Goal: Transaction & Acquisition: Purchase product/service

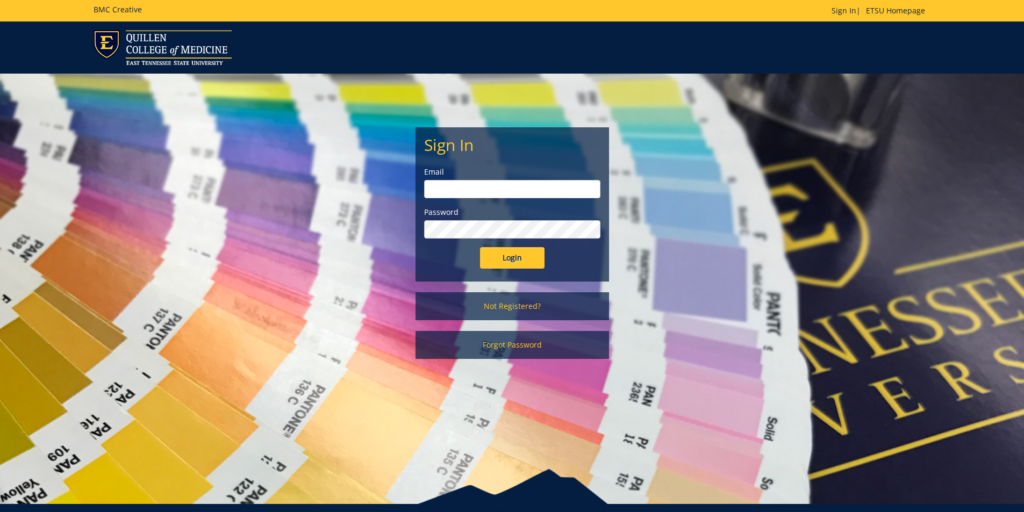
click at [506, 189] on input "email" at bounding box center [512, 189] width 176 height 18
type input "pierceka@etsu.edu"
click at [480, 247] on input "Login" at bounding box center [512, 258] width 65 height 22
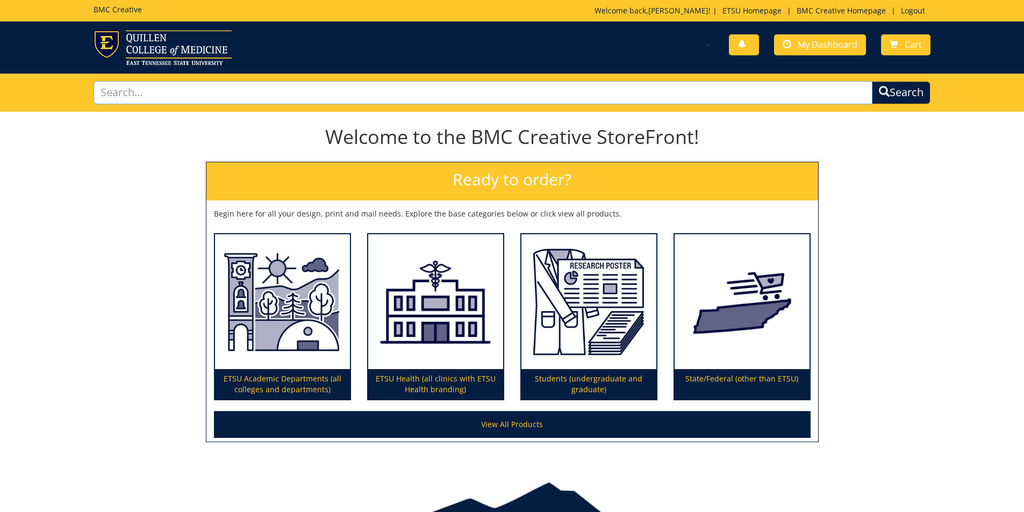
click at [742, 95] on input "text" at bounding box center [484, 92] width 780 height 23
type input "h"
type input "photo"
click at [872, 81] on button "Search" at bounding box center [901, 92] width 59 height 23
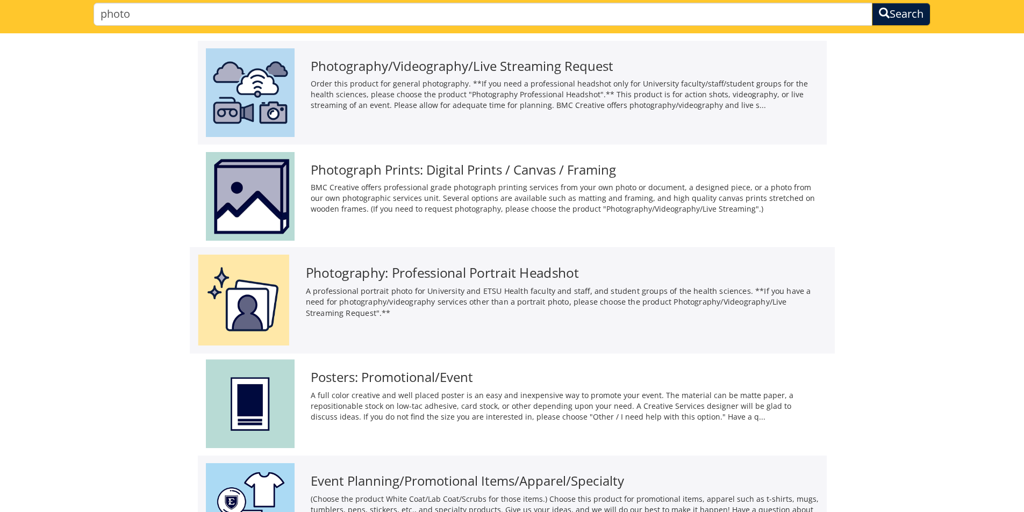
scroll to position [108, 0]
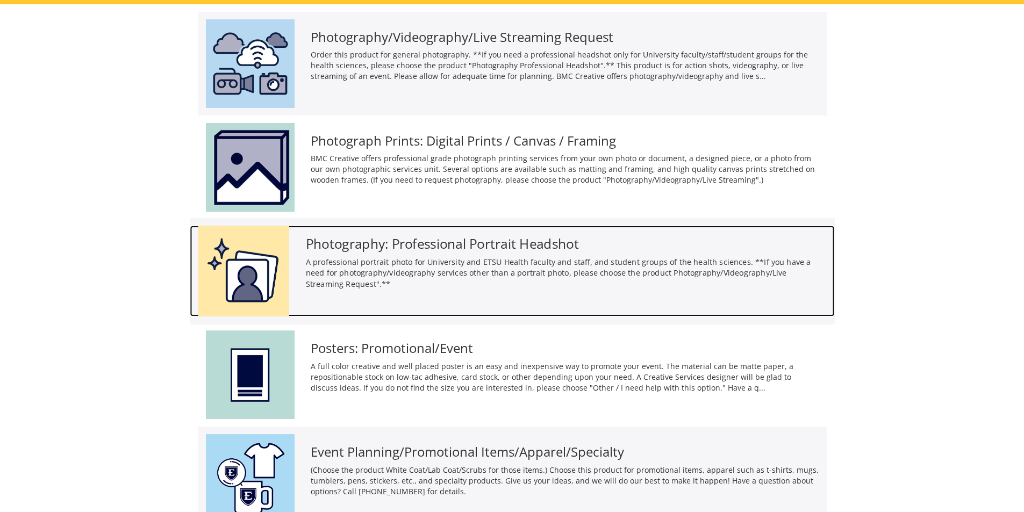
click at [426, 267] on p "A professional portrait photo for University and ETSU Health faculty and staff,…" at bounding box center [565, 273] width 521 height 33
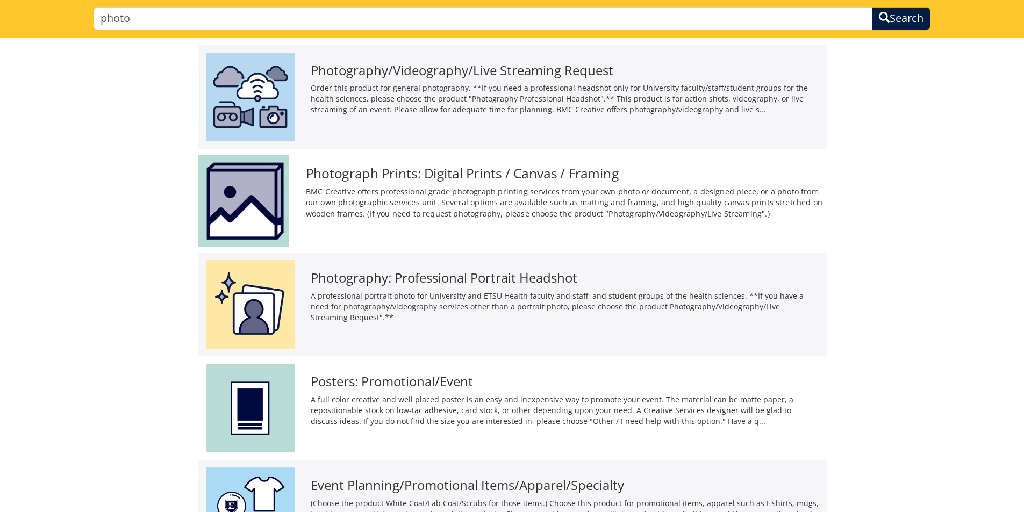
scroll to position [0, 0]
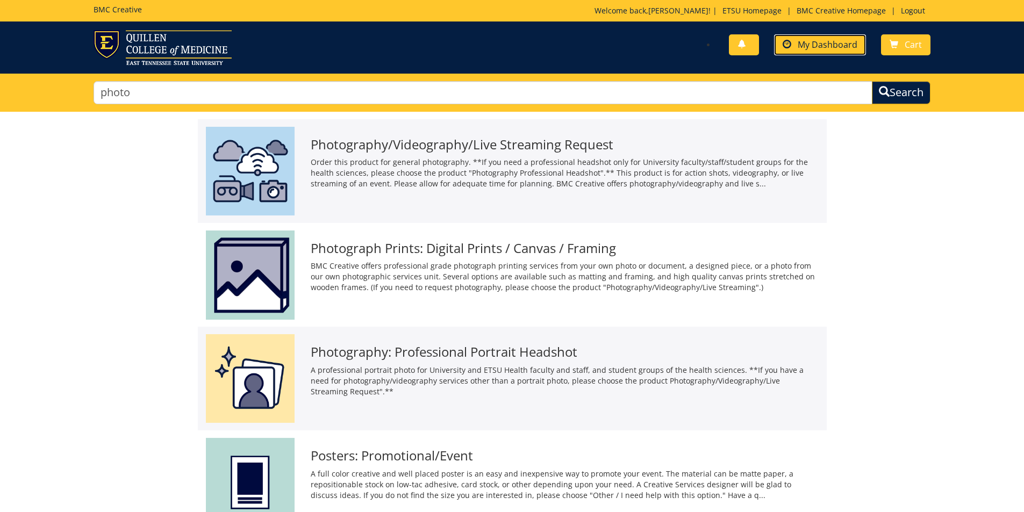
click at [824, 51] on link "My Dashboard" at bounding box center [820, 44] width 92 height 21
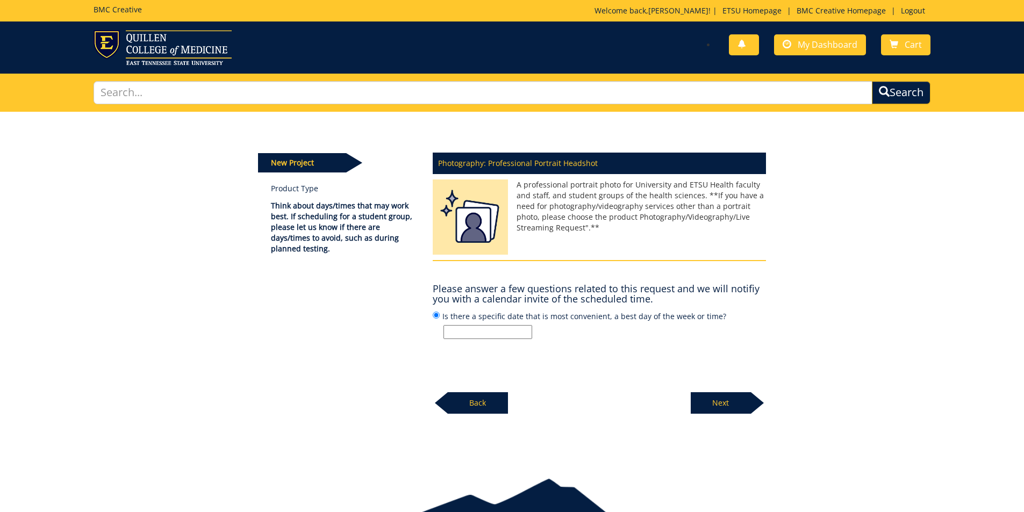
click at [462, 221] on img at bounding box center [470, 220] width 75 height 81
click at [460, 313] on label "Is there a specific date that is most convenient, a best day of the week or tim…" at bounding box center [599, 324] width 333 height 29
click at [440, 313] on input "Is there a specific date that is most convenient, a best day of the week or tim…" at bounding box center [436, 315] width 7 height 7
click at [456, 318] on label "Is there a specific date that is most convenient, a best day of the week or tim…" at bounding box center [599, 324] width 333 height 29
click at [440, 318] on input "Is there a specific date that is most convenient, a best day of the week or tim…" at bounding box center [436, 315] width 7 height 7
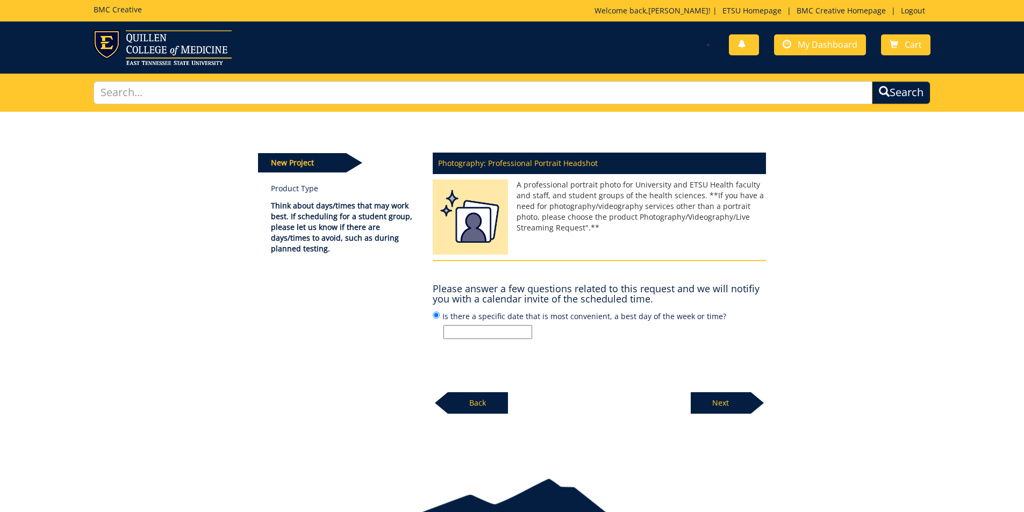
click at [463, 333] on input "Is there a specific date that is most convenient, a best day of the week or tim…" at bounding box center [488, 332] width 89 height 14
type input "n/a"
click at [728, 407] on p "Next" at bounding box center [721, 403] width 60 height 22
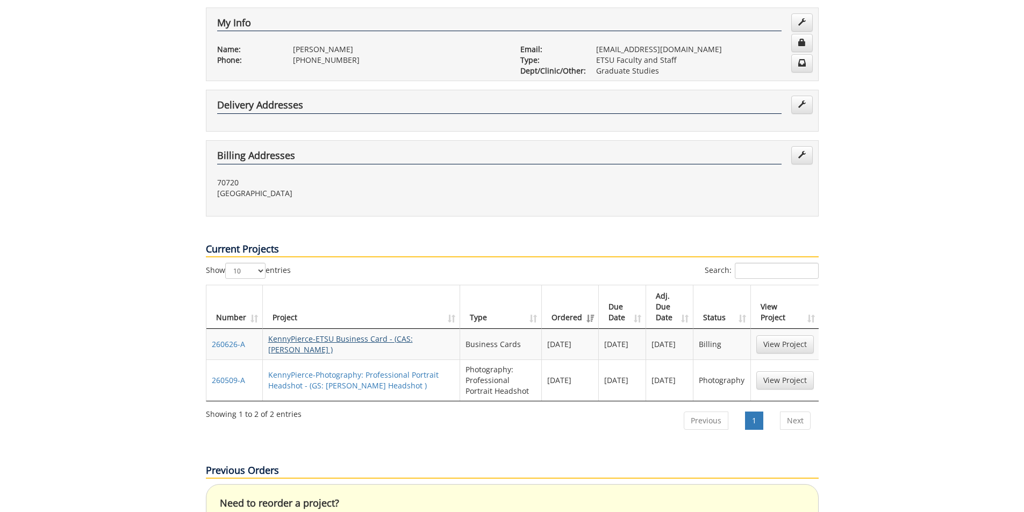
scroll to position [215, 0]
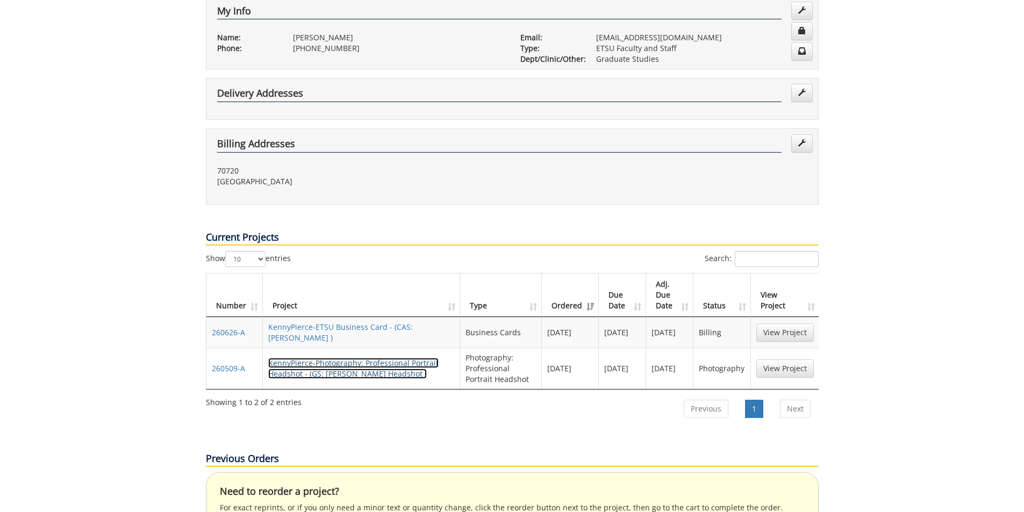
click at [315, 358] on link "KennyPierce-Photography: Professional Portrait Headshot - (GS: Pierce Headshot )" at bounding box center [353, 368] width 170 height 21
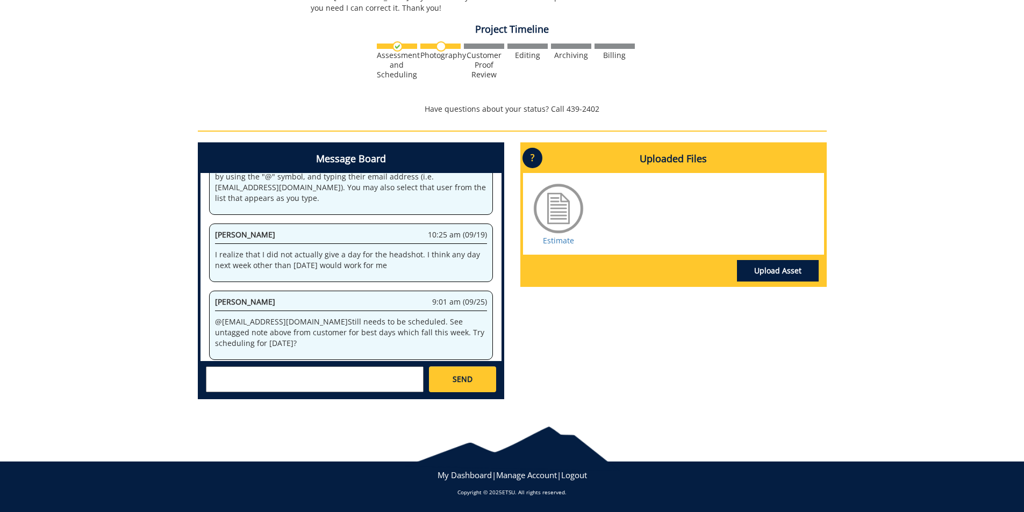
scroll to position [65, 0]
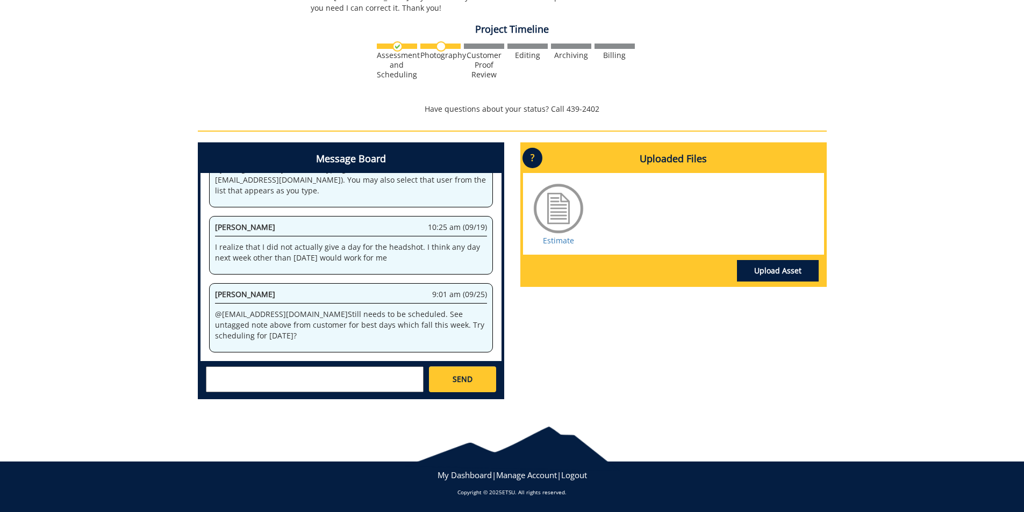
click at [555, 204] on div at bounding box center [559, 209] width 54 height 54
click at [555, 239] on link "Estimate" at bounding box center [558, 240] width 31 height 10
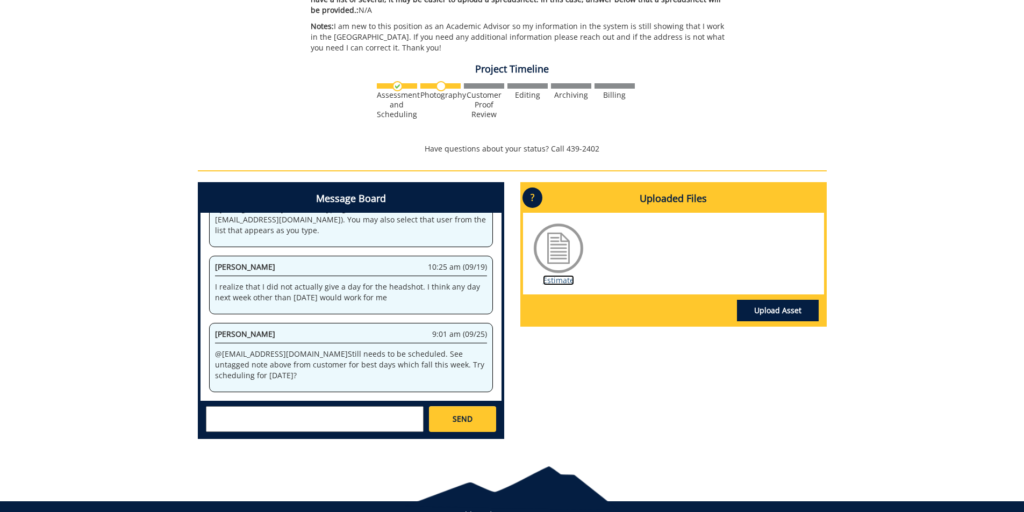
scroll to position [372, 0]
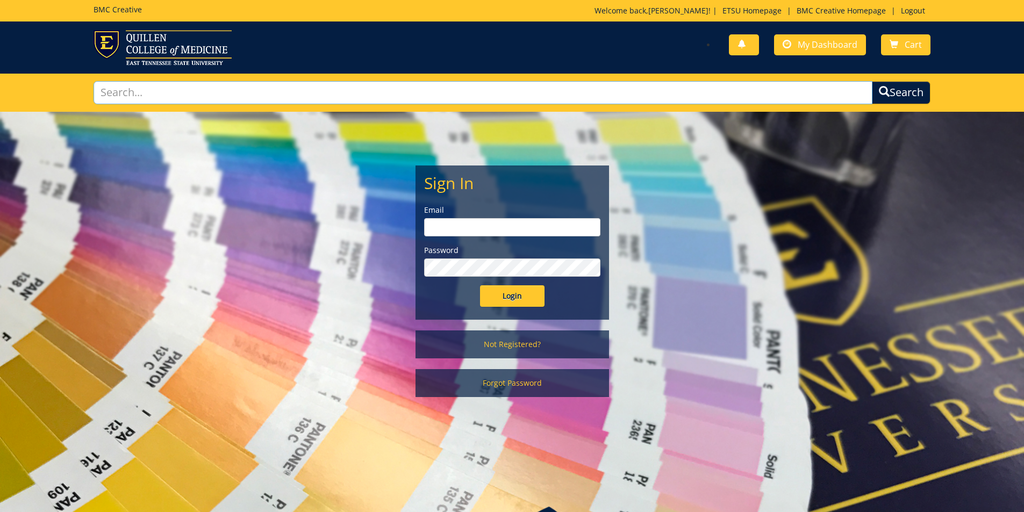
click at [686, 89] on input "text" at bounding box center [484, 92] width 780 height 23
type input "headshot"
click at [872, 81] on button "Search" at bounding box center [901, 92] width 59 height 23
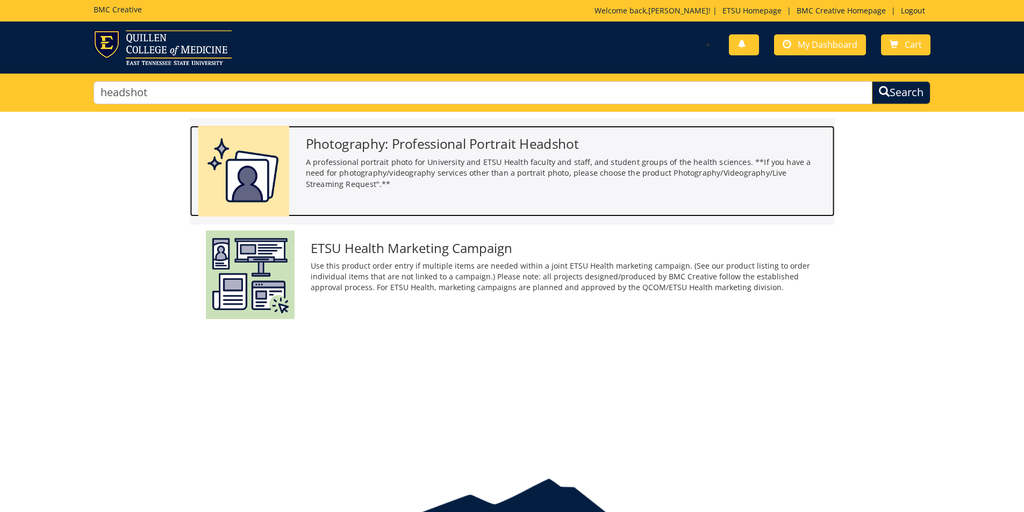
click at [433, 151] on h3 "Photography: Professional Portrait Headshot" at bounding box center [565, 144] width 521 height 15
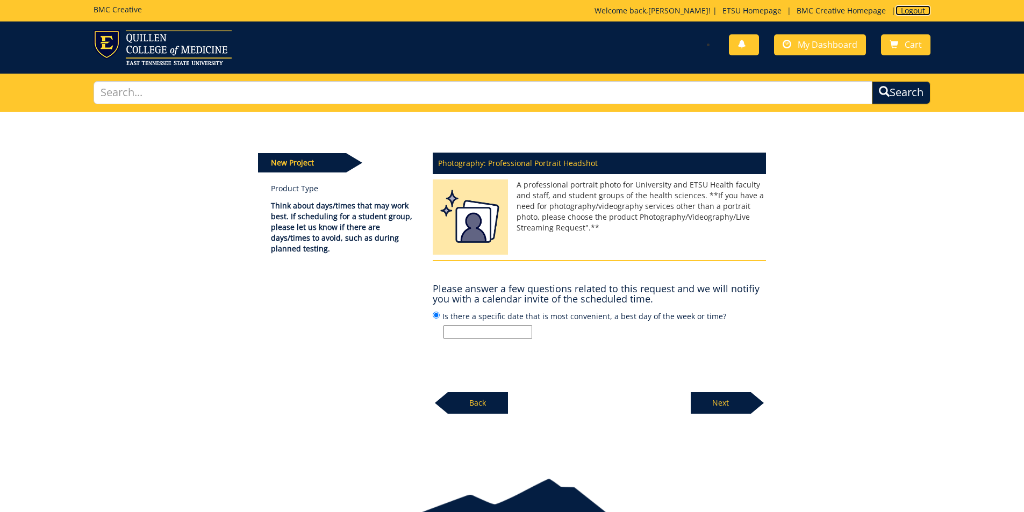
click at [910, 6] on link "Logout" at bounding box center [913, 10] width 35 height 10
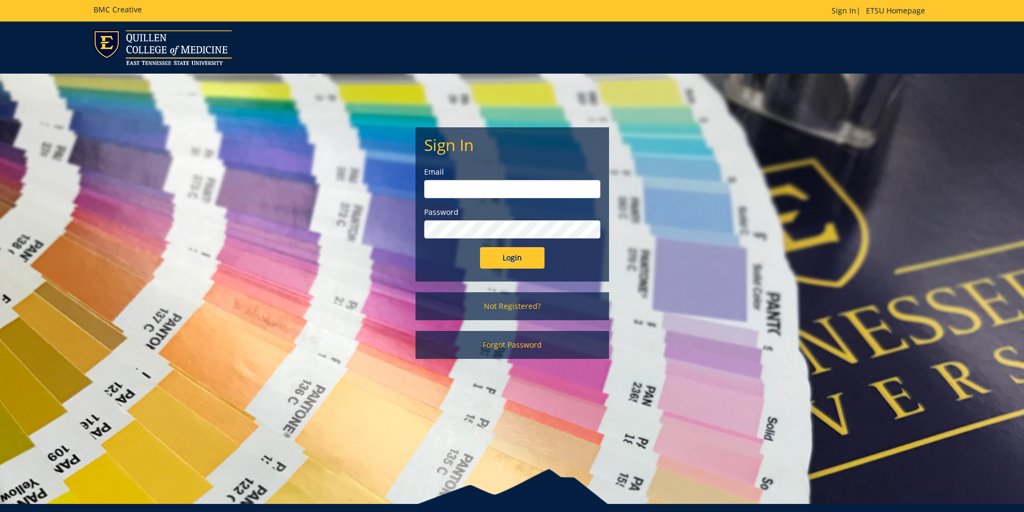
click at [470, 190] on input "email" at bounding box center [512, 189] width 176 height 18
type input "pierceka@etsu.edu"
click at [480, 247] on input "Login" at bounding box center [512, 258] width 65 height 22
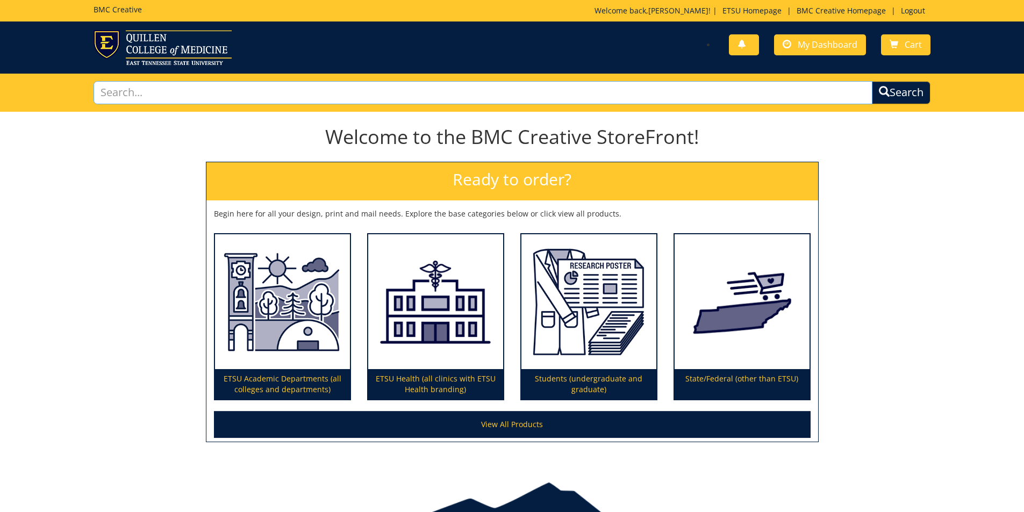
click at [805, 91] on input "text" at bounding box center [484, 92] width 780 height 23
type input "headshot"
click at [872, 81] on button "Search" at bounding box center [901, 92] width 59 height 23
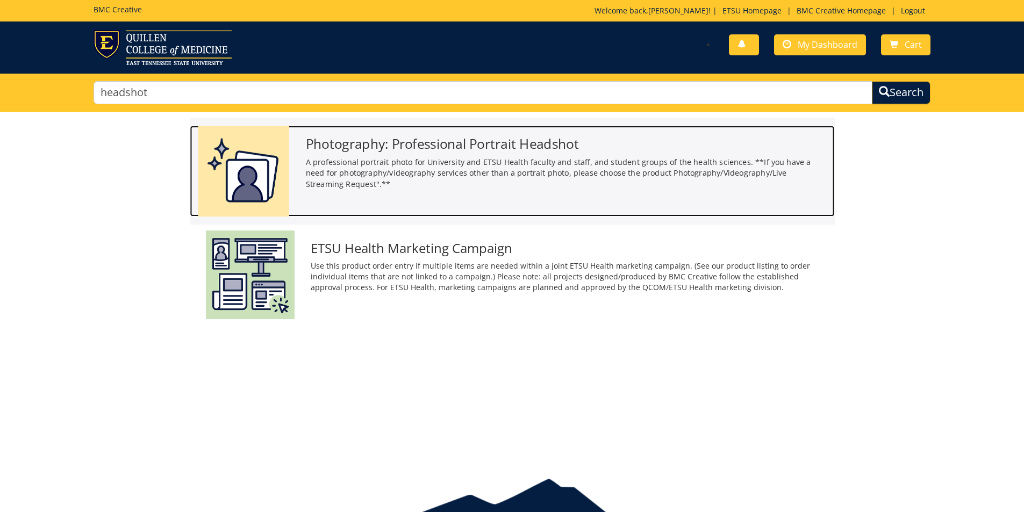
click at [289, 172] on div at bounding box center [244, 171] width 108 height 91
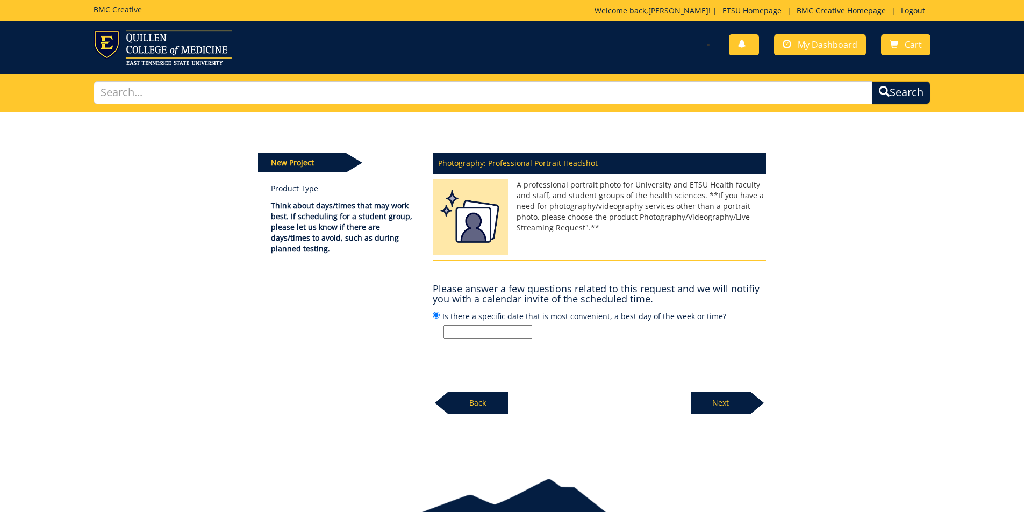
click at [497, 335] on input "Is there a specific date that is most convenient, a best day of the week or tim…" at bounding box center [488, 332] width 89 height 14
type input "n/a"
click at [754, 416] on div "New Project Product Type Think about days/times that may work best. If scheduli…" at bounding box center [512, 286] width 1024 height 348
click at [739, 408] on p "Next" at bounding box center [721, 403] width 60 height 22
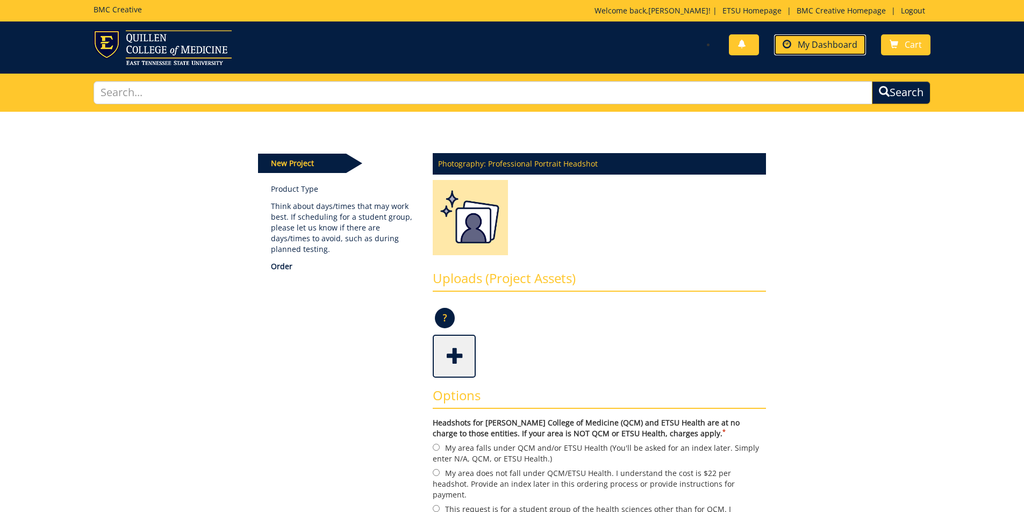
click at [784, 46] on span at bounding box center [787, 44] width 9 height 9
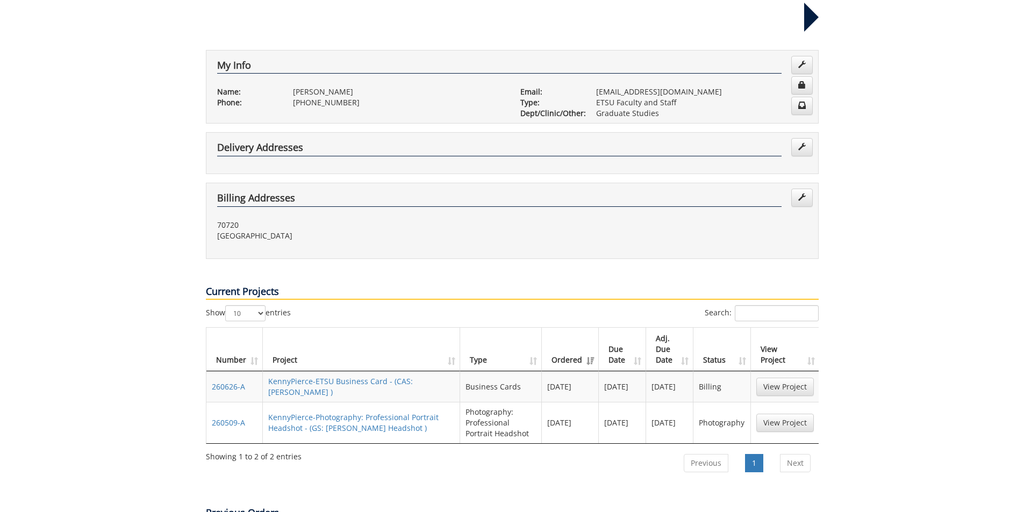
scroll to position [161, 0]
click at [312, 412] on link "KennyPierce-Photography: Professional Portrait Headshot - (GS: Pierce Headshot )" at bounding box center [353, 422] width 170 height 21
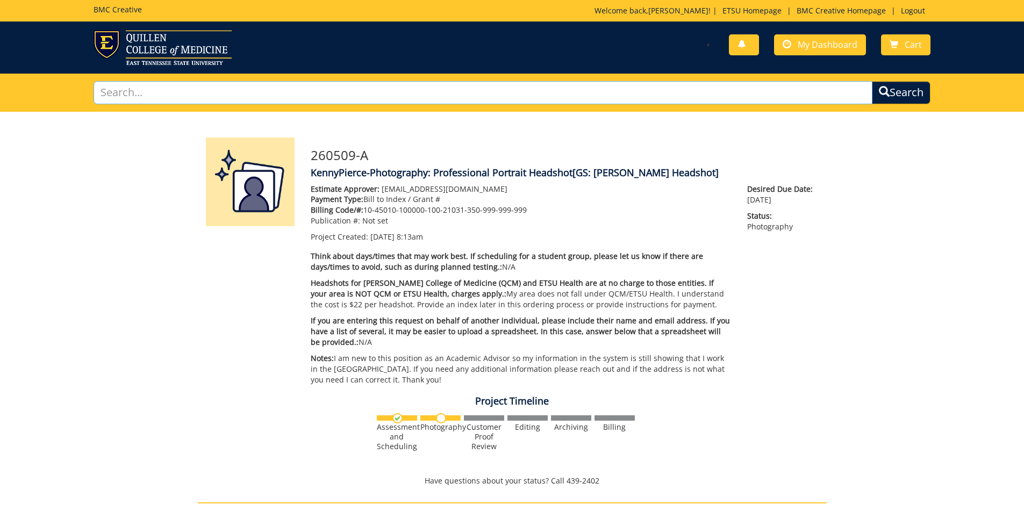
click at [243, 88] on input "text" at bounding box center [484, 92] width 780 height 23
click at [243, 89] on input "text" at bounding box center [484, 92] width 780 height 23
click at [891, 187] on div "260509-A KennyPierce-Photography: Professional Portrait Headshot [GS: [PERSON_N…" at bounding box center [512, 446] width 1024 height 669
